Goal: Navigation & Orientation: Find specific page/section

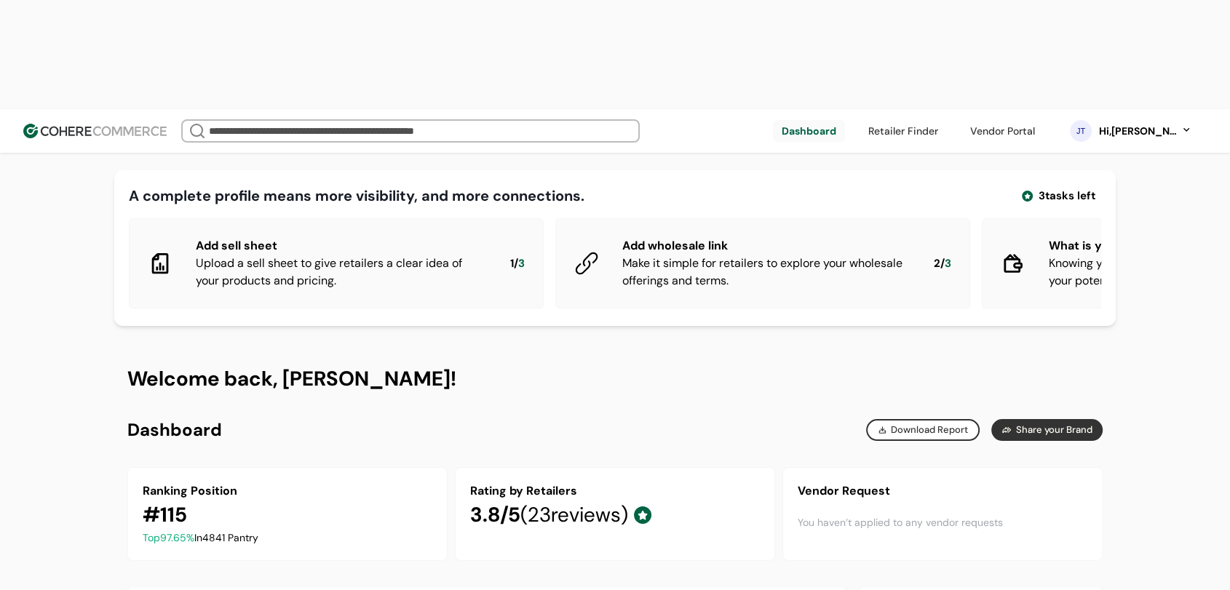
click at [981, 120] on link at bounding box center [1003, 131] width 82 height 22
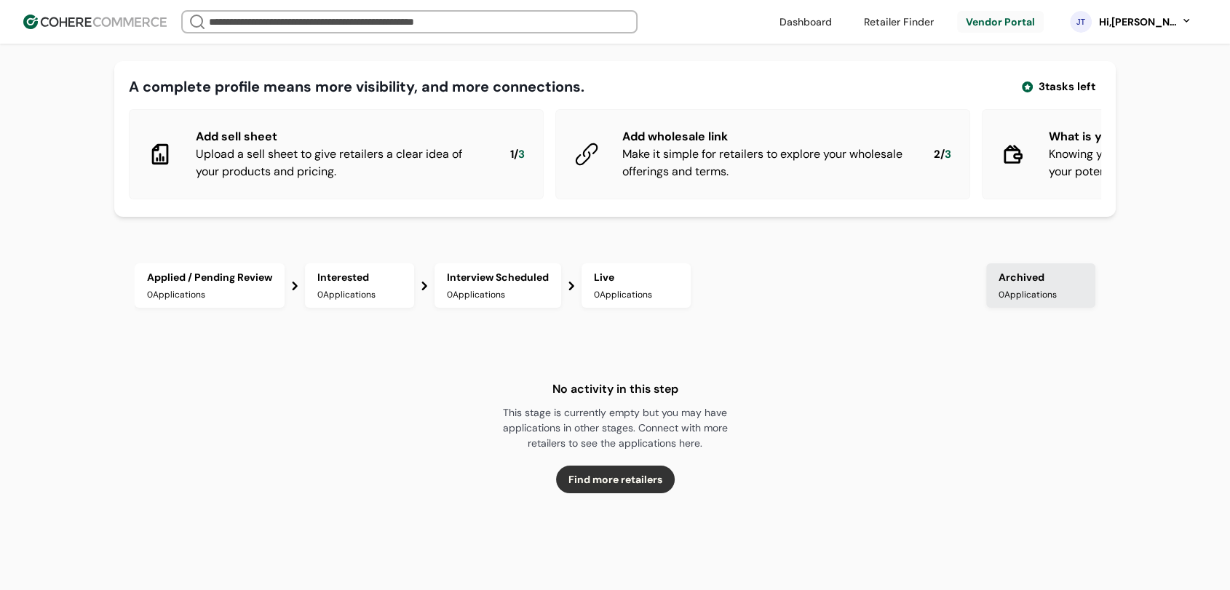
click at [917, 28] on link at bounding box center [898, 22] width 87 height 22
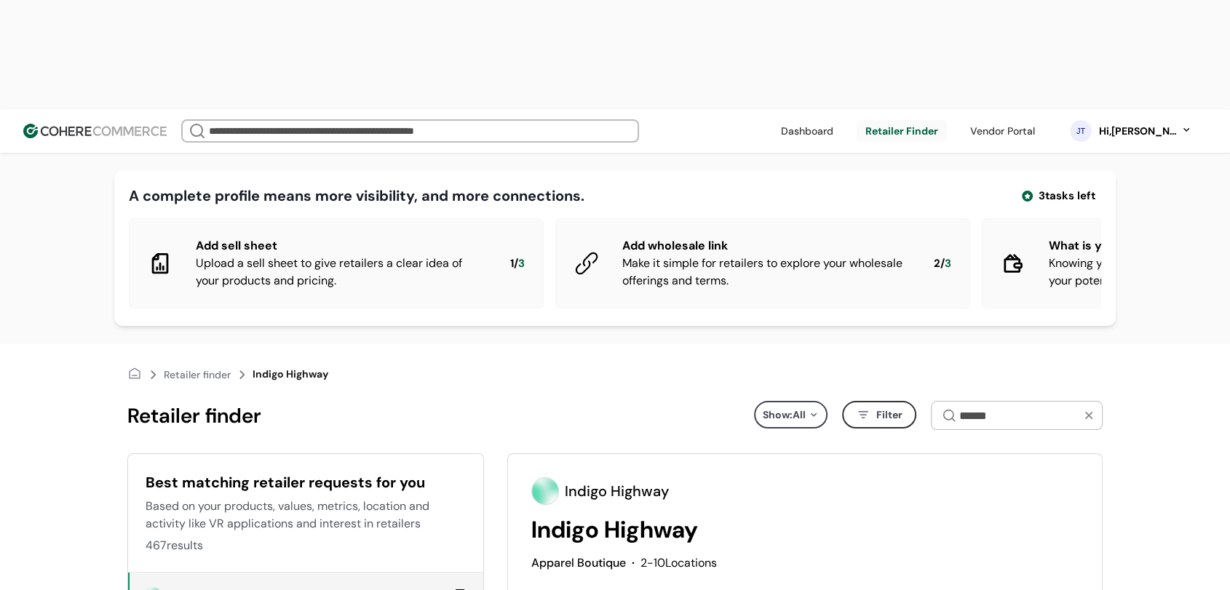
click at [1015, 120] on link at bounding box center [1003, 131] width 82 height 22
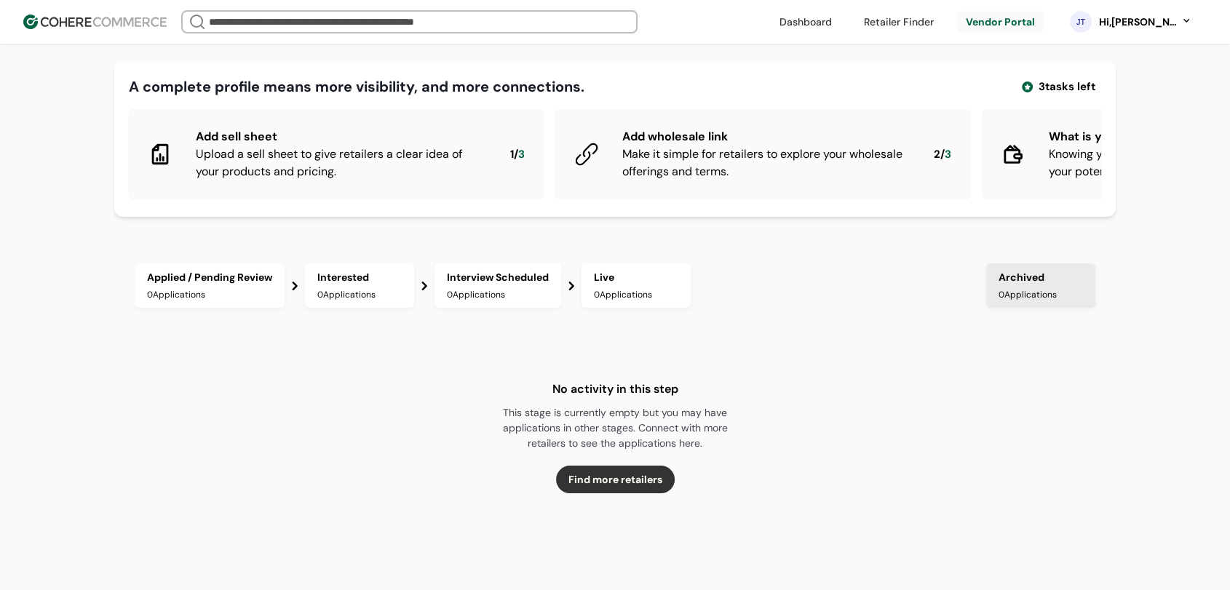
click at [911, 20] on link at bounding box center [898, 22] width 87 height 22
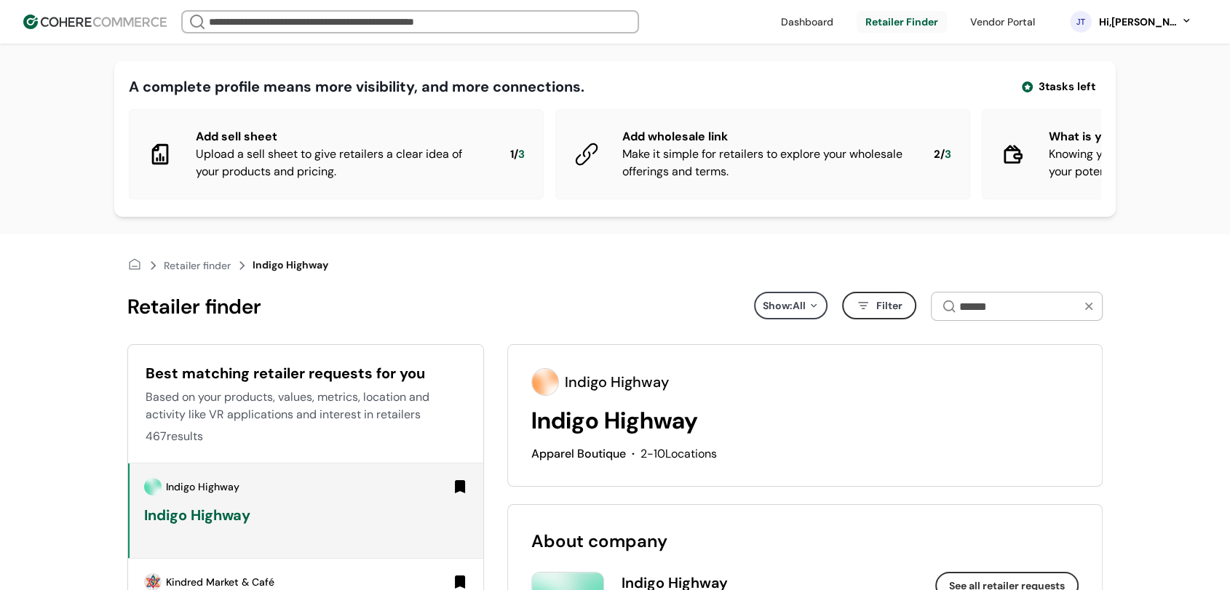
click at [588, 424] on div "Indigo Highway" at bounding box center [614, 420] width 167 height 35
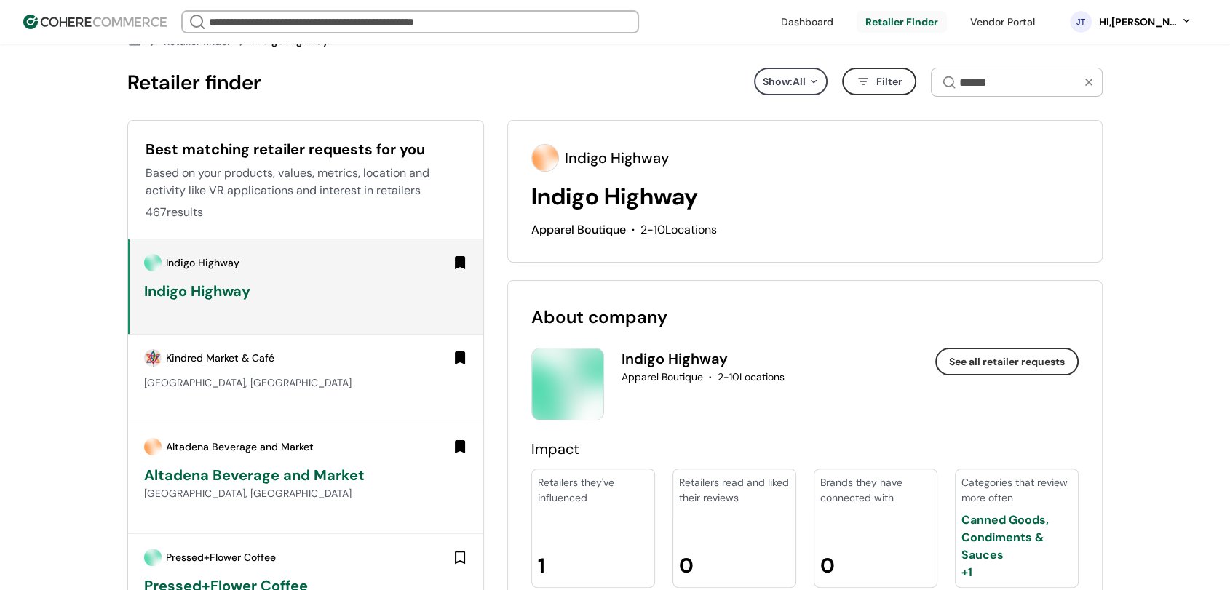
scroll to position [242, 0]
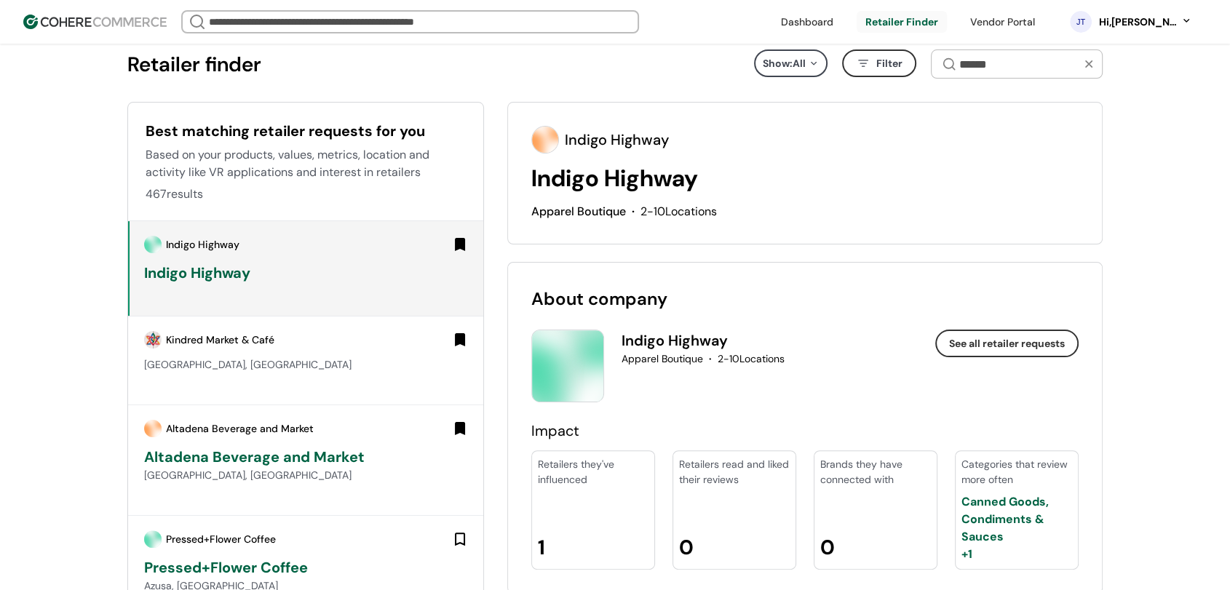
click at [270, 348] on div "Kindred Market & Café" at bounding box center [220, 340] width 108 height 15
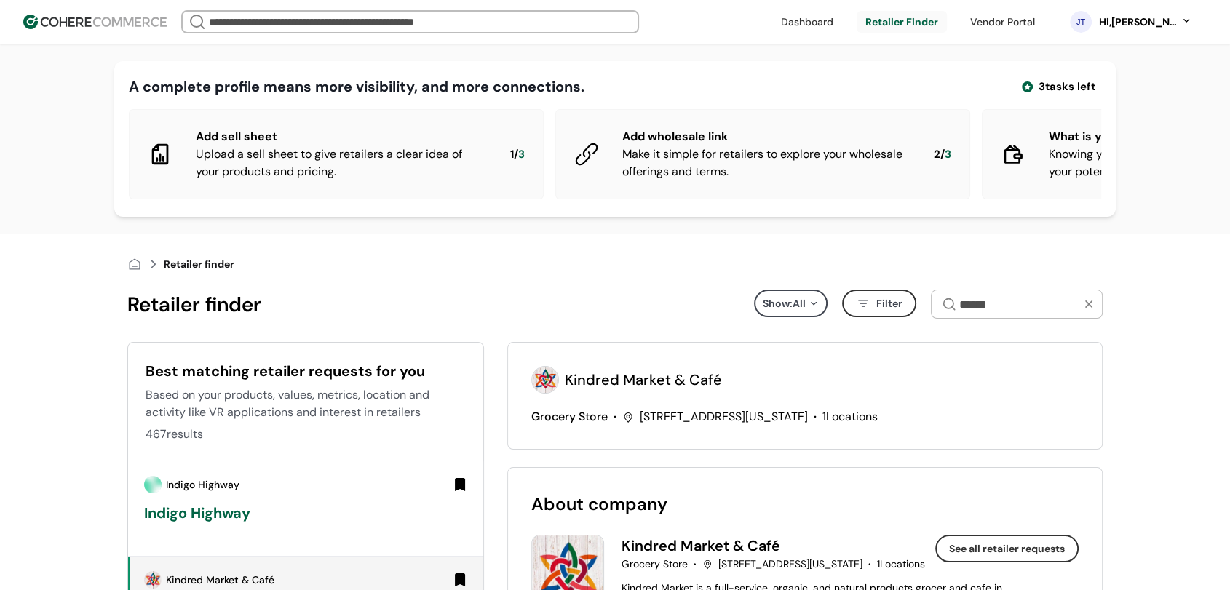
click at [1004, 563] on button "See all retailer requests" at bounding box center [1007, 549] width 143 height 28
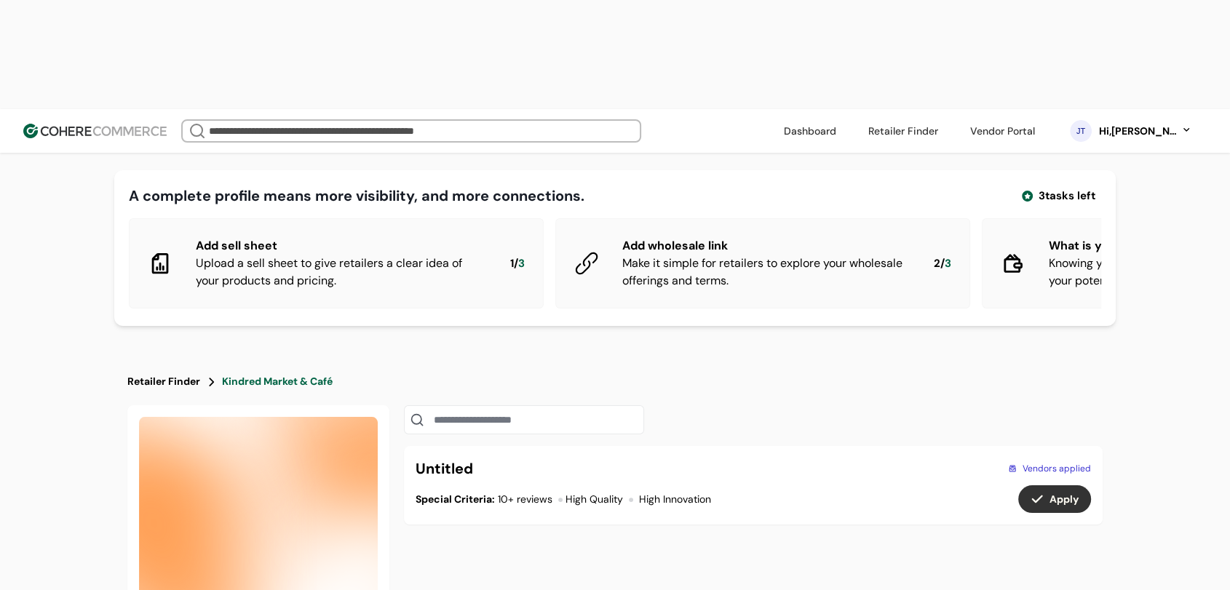
scroll to position [162, 0]
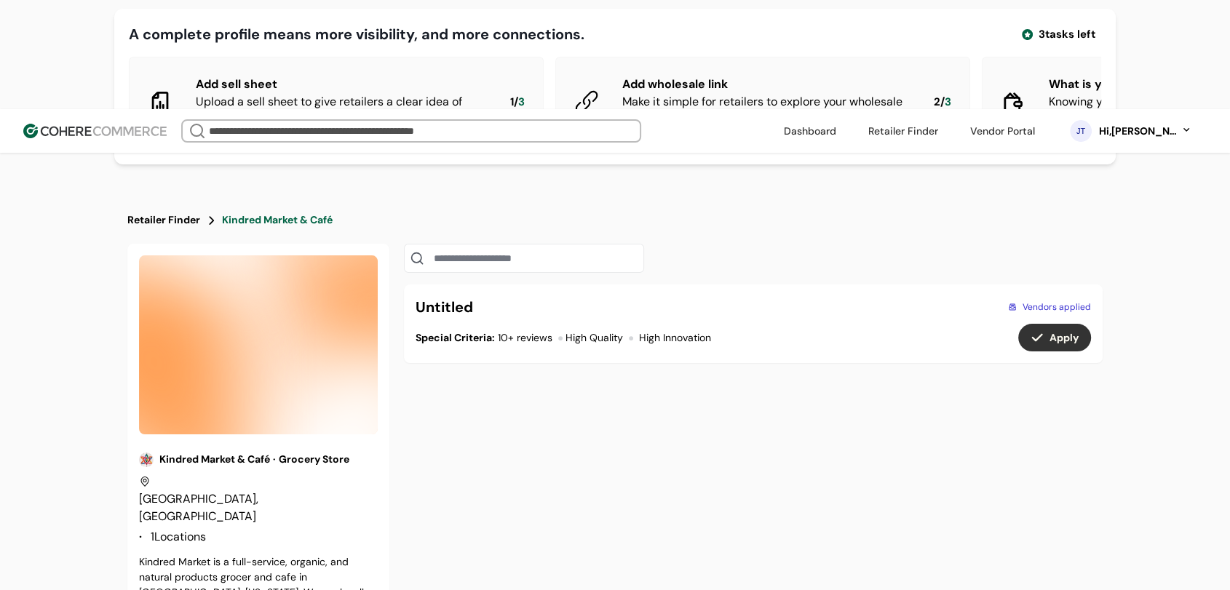
click at [176, 213] on link "Retailer Finder" at bounding box center [163, 220] width 73 height 15
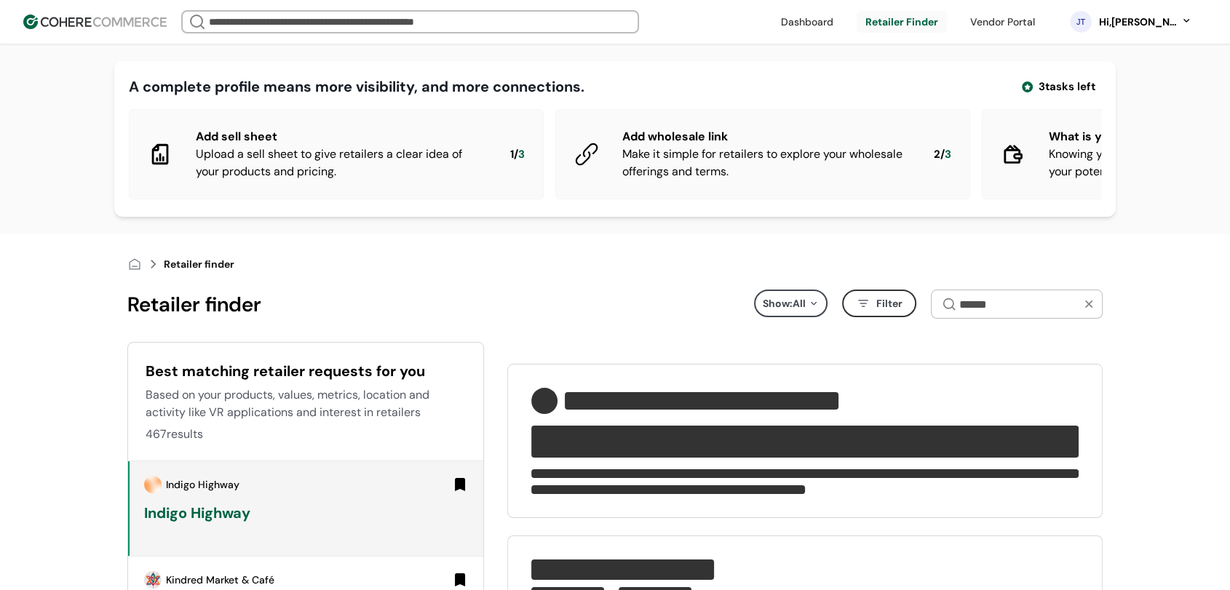
type input "**********"
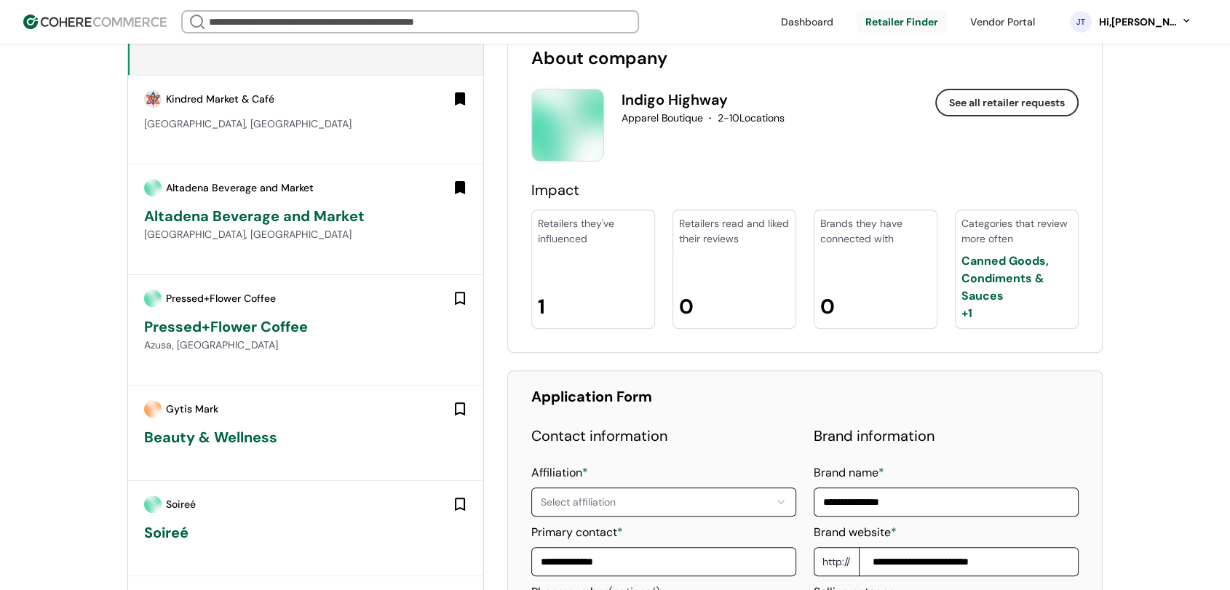
scroll to position [485, 0]
click at [265, 237] on div "[GEOGRAPHIC_DATA], [GEOGRAPHIC_DATA]" at bounding box center [306, 233] width 325 height 15
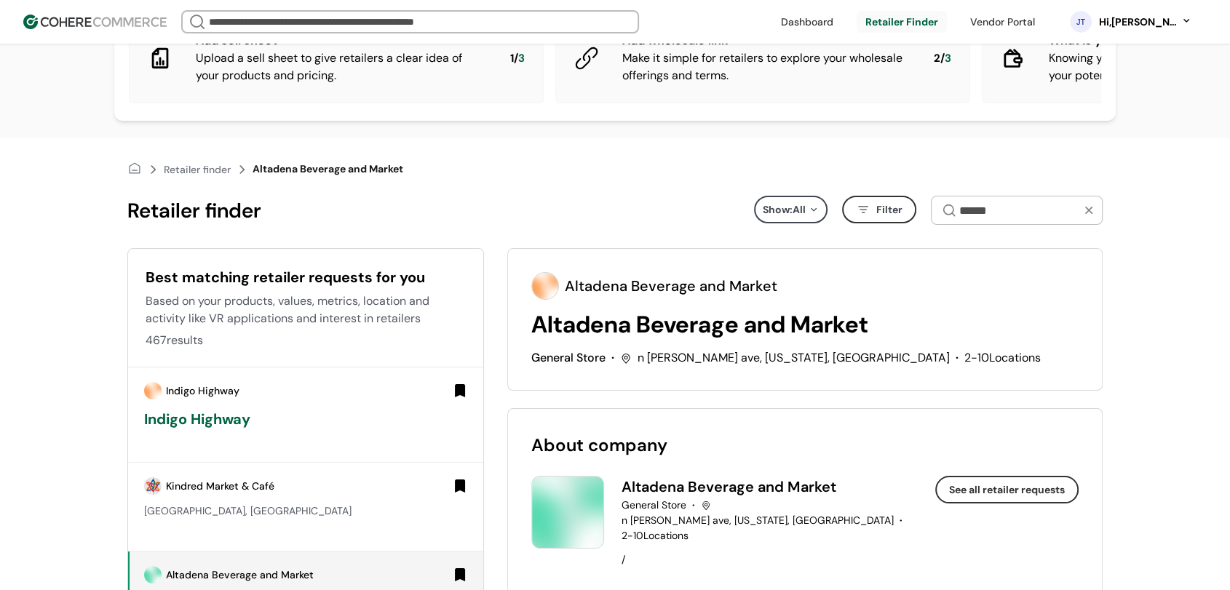
scroll to position [323, 0]
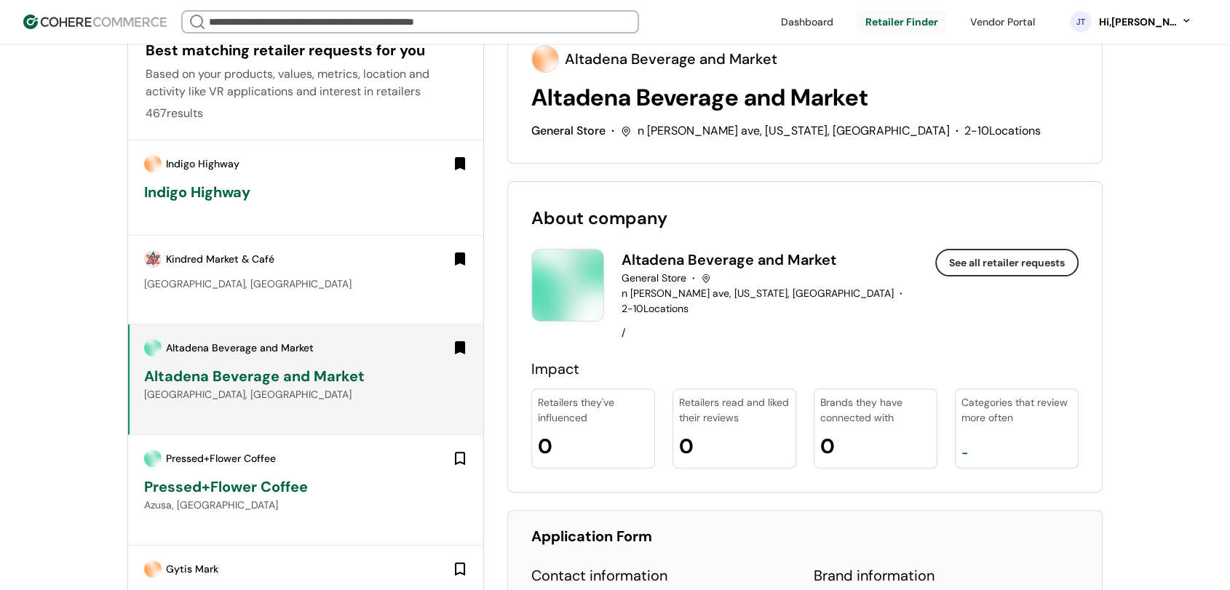
click at [955, 264] on button "See all retailer requests" at bounding box center [1007, 263] width 143 height 28
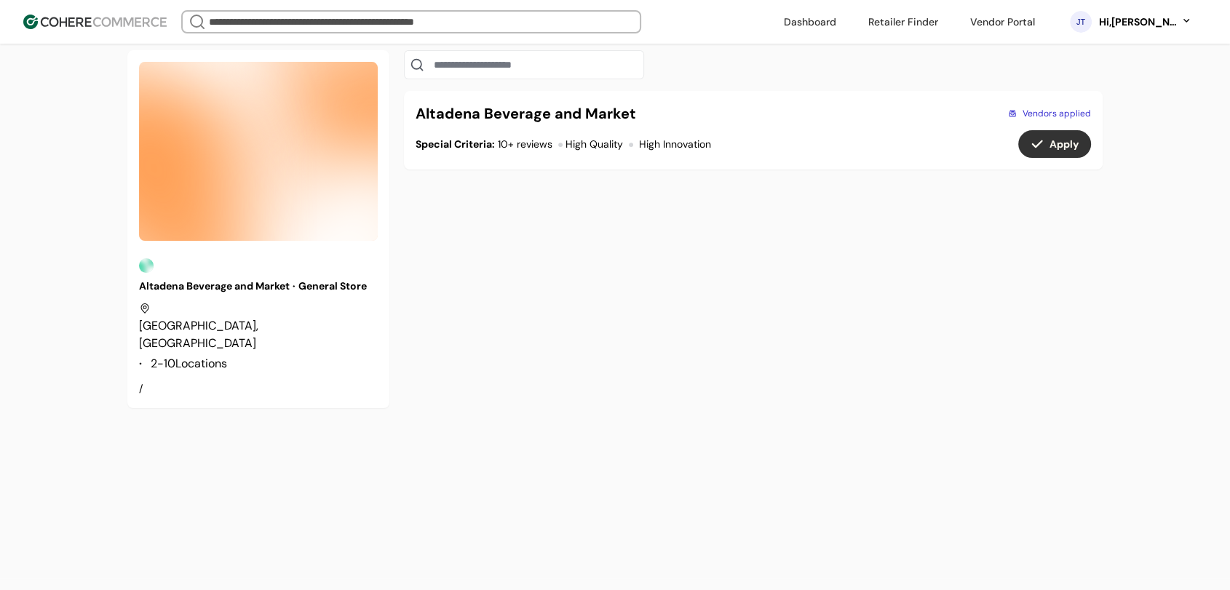
scroll to position [4, 0]
